Goal: Find specific page/section: Find specific page/section

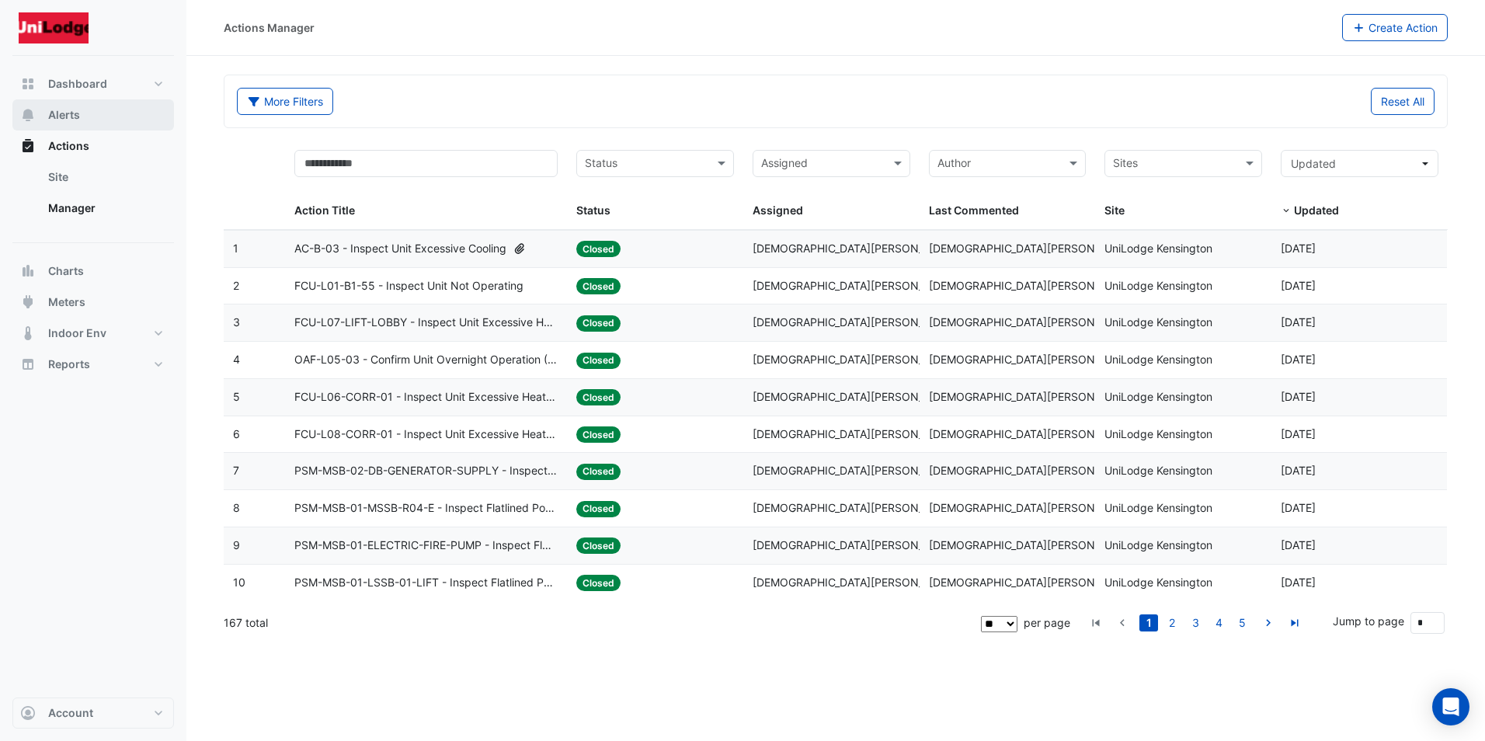
click at [66, 112] on span "Alerts" at bounding box center [64, 115] width 32 height 16
